Goal: Use online tool/utility: Utilize a website feature to perform a specific function

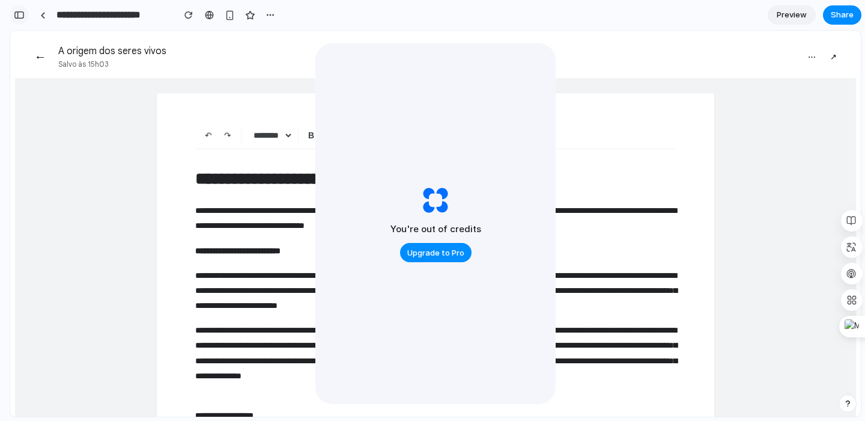
click at [17, 19] on div "button" at bounding box center [19, 15] width 11 height 8
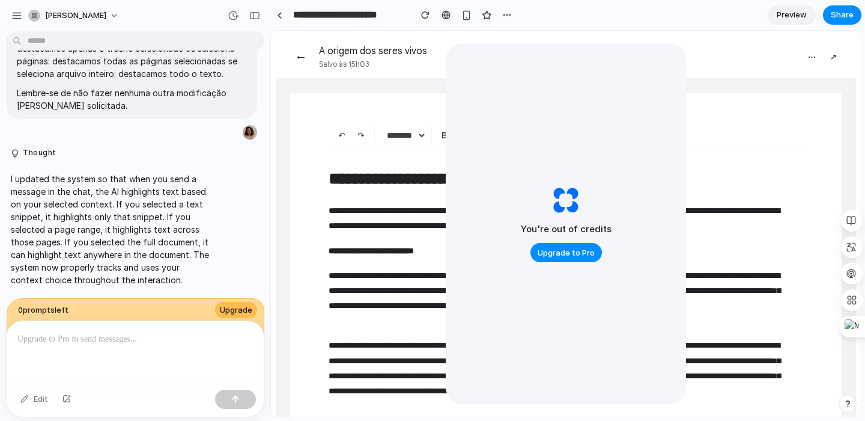
scroll to position [144, 0]
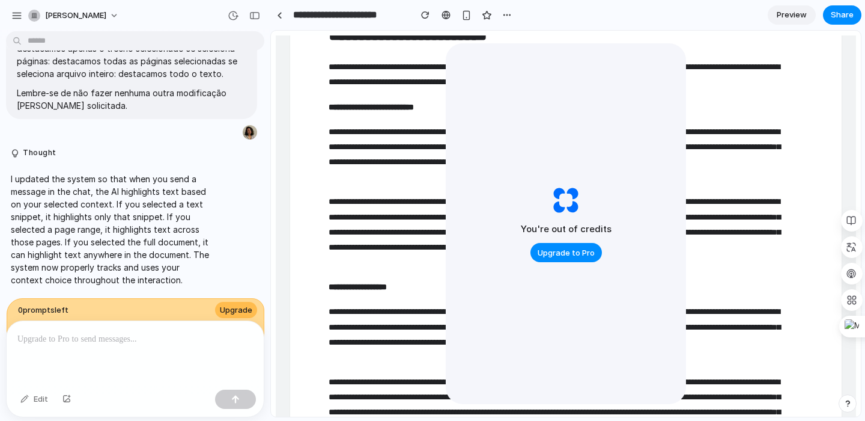
click at [370, 202] on p "**********" at bounding box center [556, 232] width 455 height 76
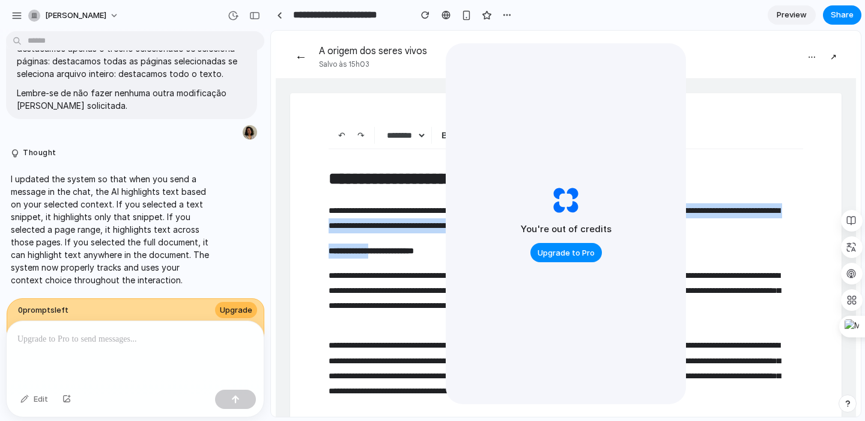
drag, startPoint x: 391, startPoint y: 247, endPoint x: 330, endPoint y: 212, distance: 70.8
click at [330, 215] on div "**********" at bounding box center [566, 385] width 475 height 445
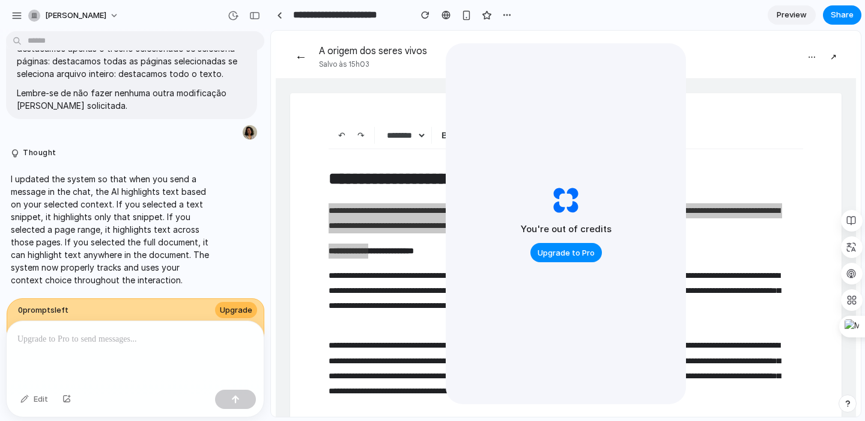
click at [783, 16] on span "Preview" at bounding box center [792, 15] width 30 height 12
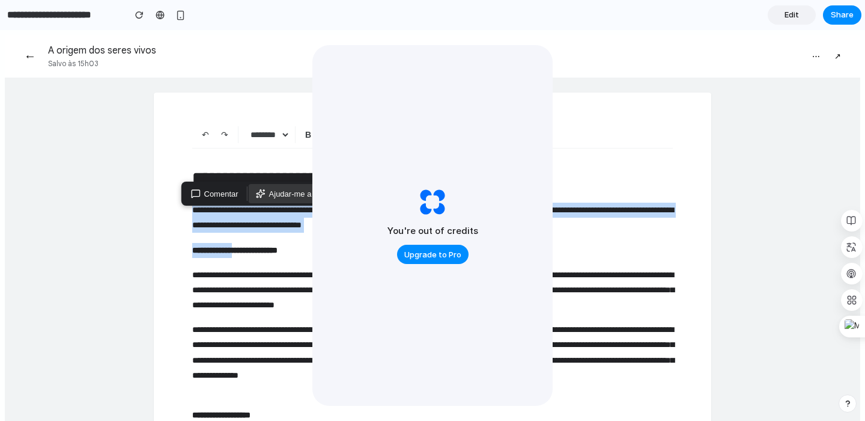
click at [294, 196] on span "Ajudar-me a escrever" at bounding box center [306, 193] width 75 height 9
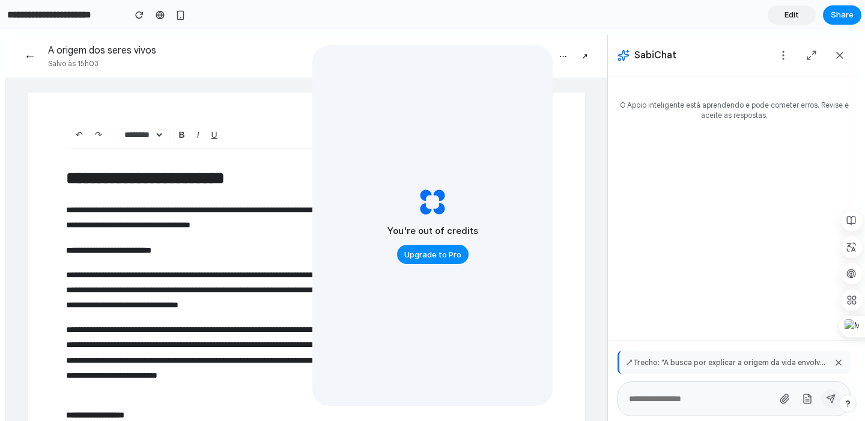
click at [646, 394] on input "text" at bounding box center [699, 399] width 143 height 10
click at [788, 401] on div at bounding box center [734, 398] width 233 height 35
click at [804, 394] on icon at bounding box center [807, 398] width 7 height 9
click at [761, 358] on button "Intervalo de páginas" at bounding box center [762, 348] width 108 height 24
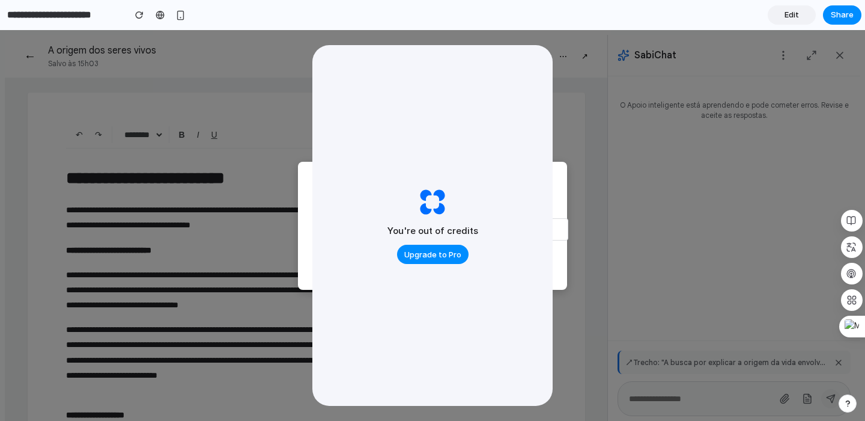
click at [543, 263] on div "You're out of credits Upgrade to Pro" at bounding box center [432, 225] width 240 height 361
click at [546, 264] on div "You're out of credits Upgrade to Pro" at bounding box center [432, 225] width 240 height 361
click at [598, 80] on div "Intervalo de páginas Da página * Até a página ** Cancelar Confirmar" at bounding box center [432, 225] width 865 height 391
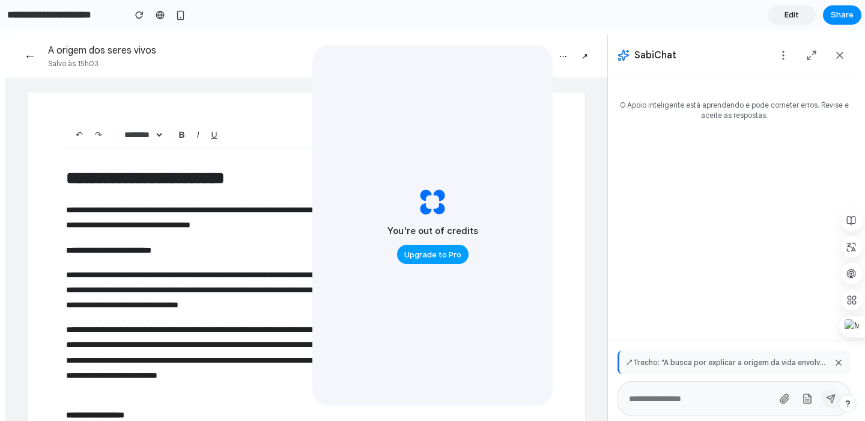
click at [442, 257] on span "Upgrade to Pro" at bounding box center [432, 255] width 57 height 12
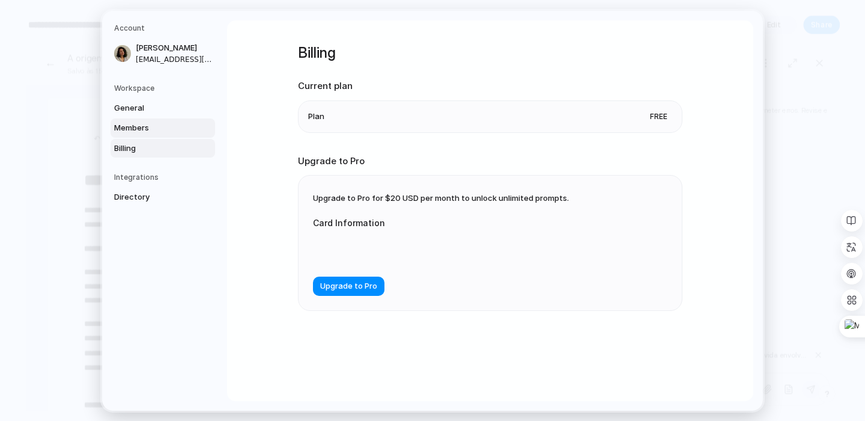
click at [152, 130] on span "Members" at bounding box center [152, 128] width 77 height 12
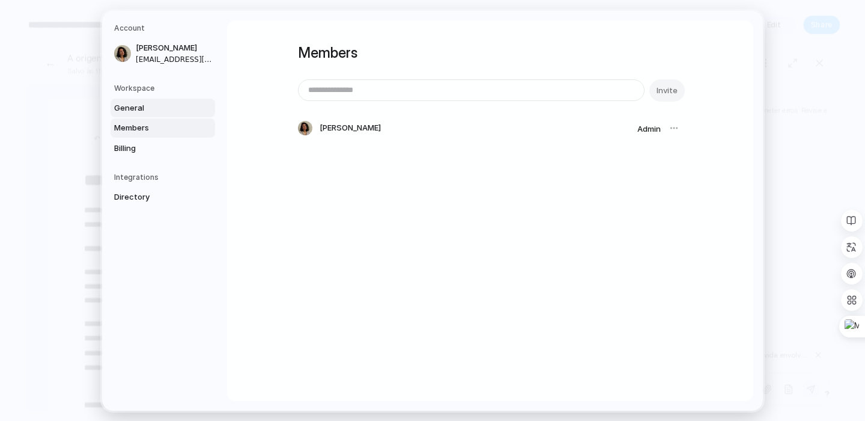
click at [138, 111] on span "General" at bounding box center [152, 108] width 77 height 12
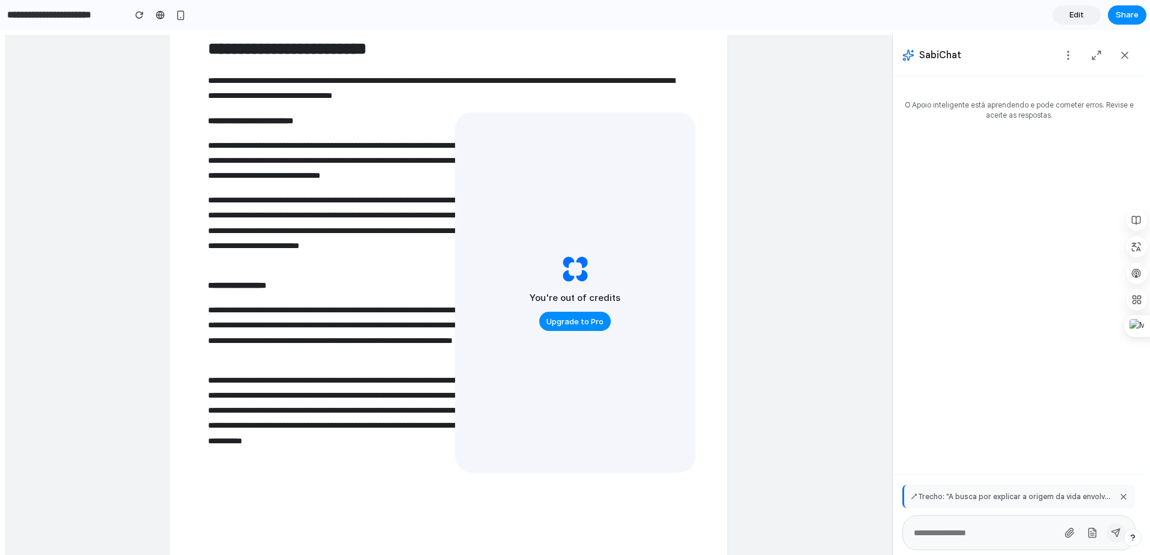
scroll to position [130, 0]
